Goal: Navigation & Orientation: Find specific page/section

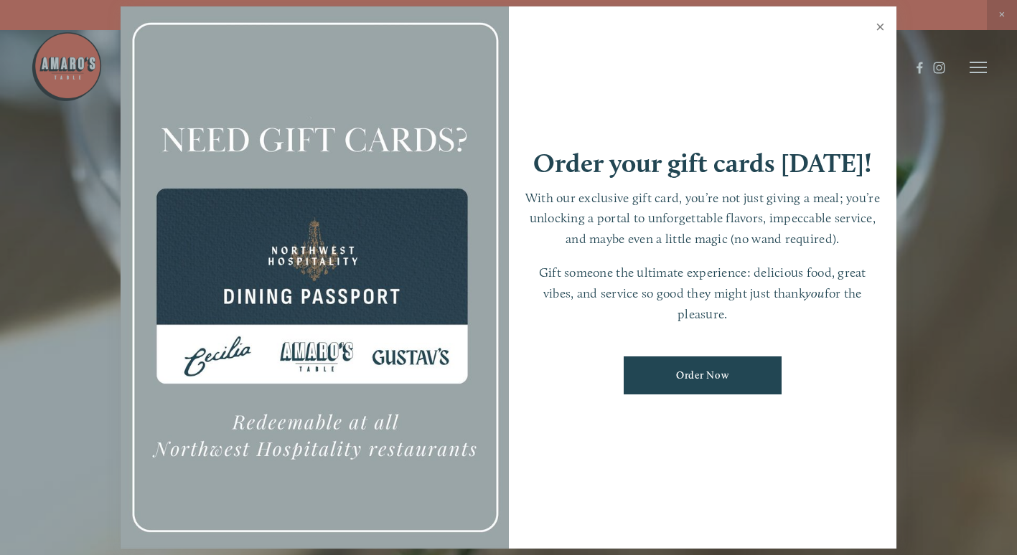
click at [880, 30] on link "Close" at bounding box center [880, 29] width 28 height 40
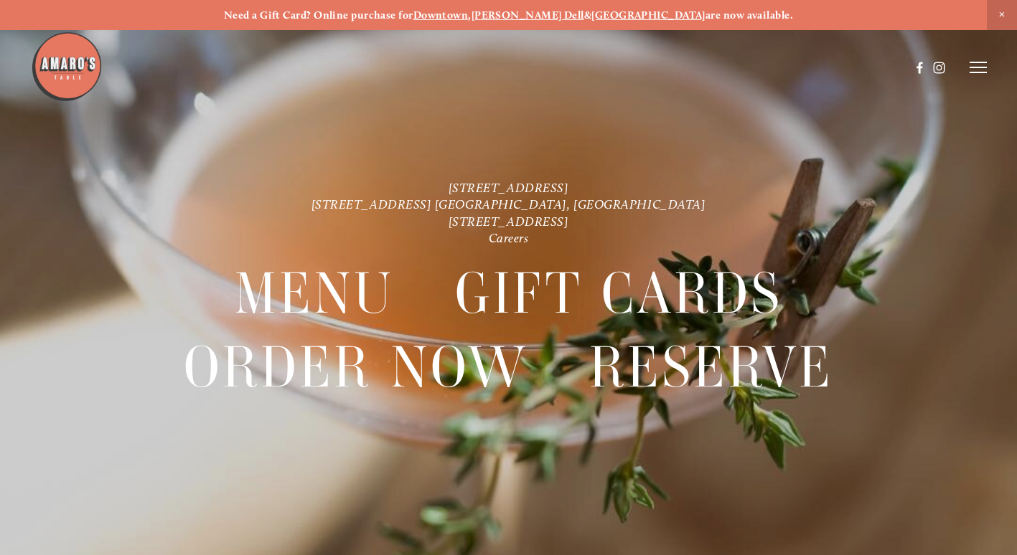
click at [979, 58] on header "Menu Order Now Visit Gallery 0" at bounding box center [509, 67] width 956 height 135
click at [976, 72] on line at bounding box center [977, 72] width 17 height 0
click at [723, 60] on header "Menu Order Now Visit Gallery 0" at bounding box center [508, 67] width 1017 height 135
click at [723, 65] on span "Menu" at bounding box center [723, 67] width 27 height 12
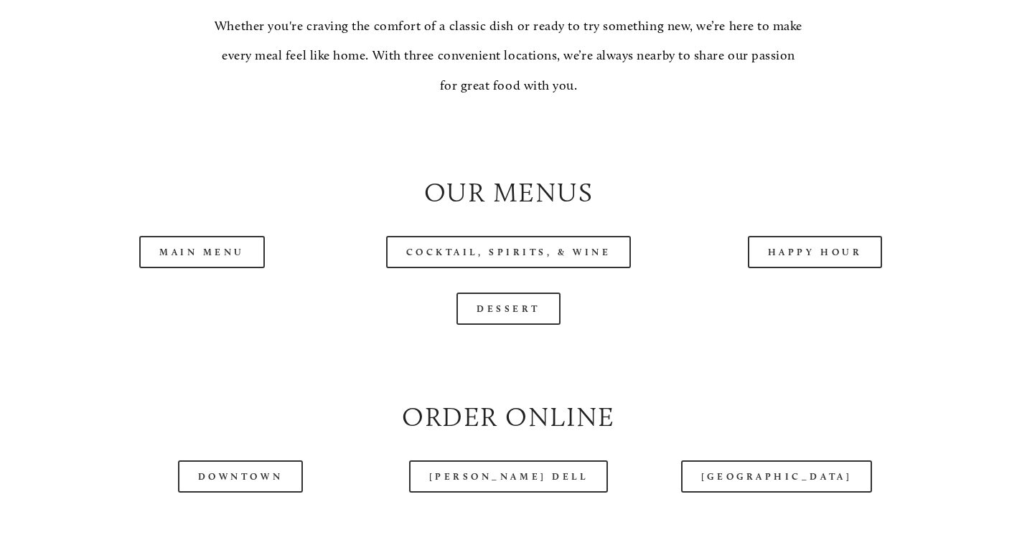
scroll to position [1363, 0]
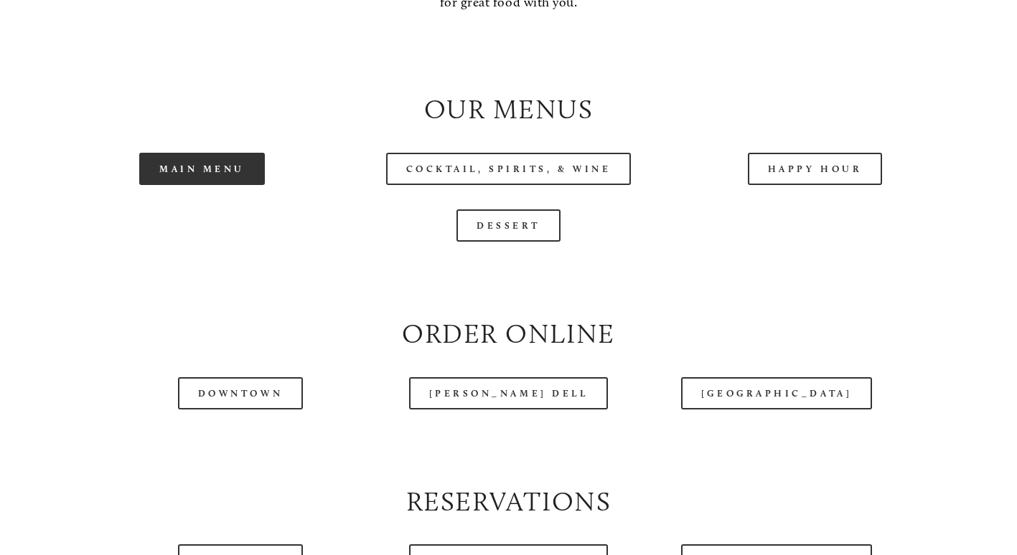
click at [204, 185] on link "Main Menu" at bounding box center [202, 169] width 126 height 32
